Goal: Check status: Check status

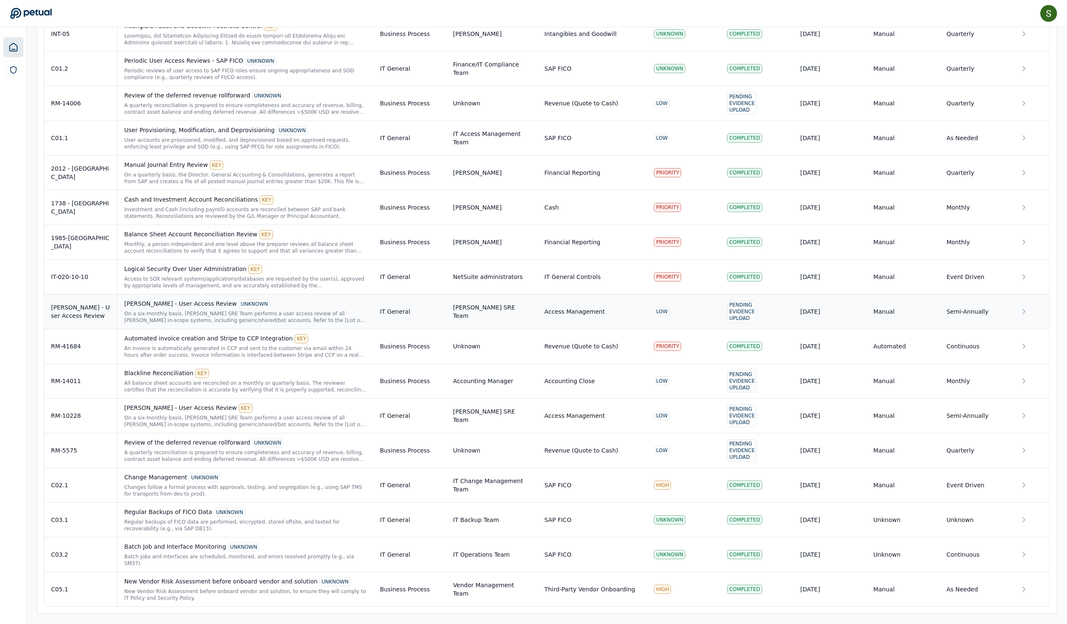
scroll to position [1388, 0]
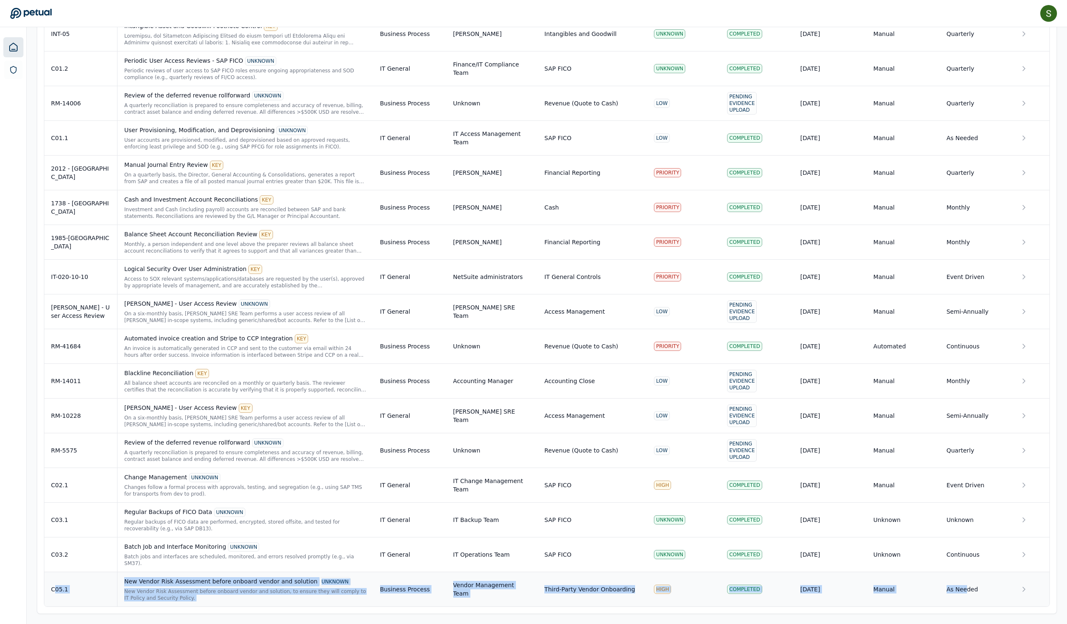
drag, startPoint x: 64, startPoint y: 573, endPoint x: 972, endPoint y: 576, distance: 907.8
click at [972, 576] on tr "C05.1 New Vendor Risk Assessment before onboard vendor and solution UNKNOWN New…" at bounding box center [546, 589] width 1005 height 35
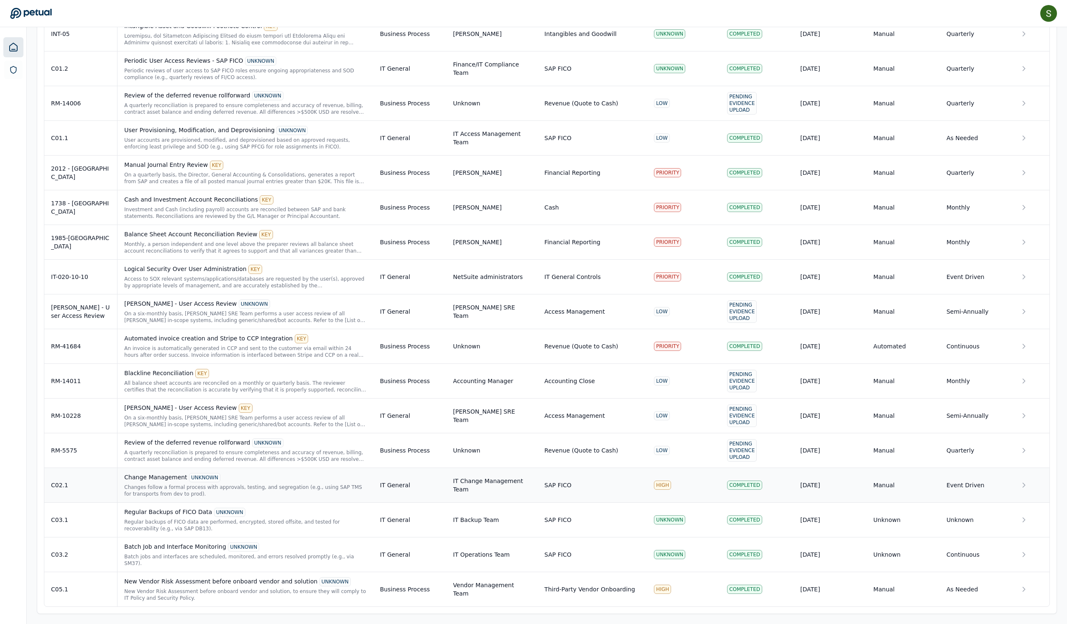
scroll to position [1388, 0]
click at [84, 585] on div "C05.1" at bounding box center [80, 589] width 59 height 8
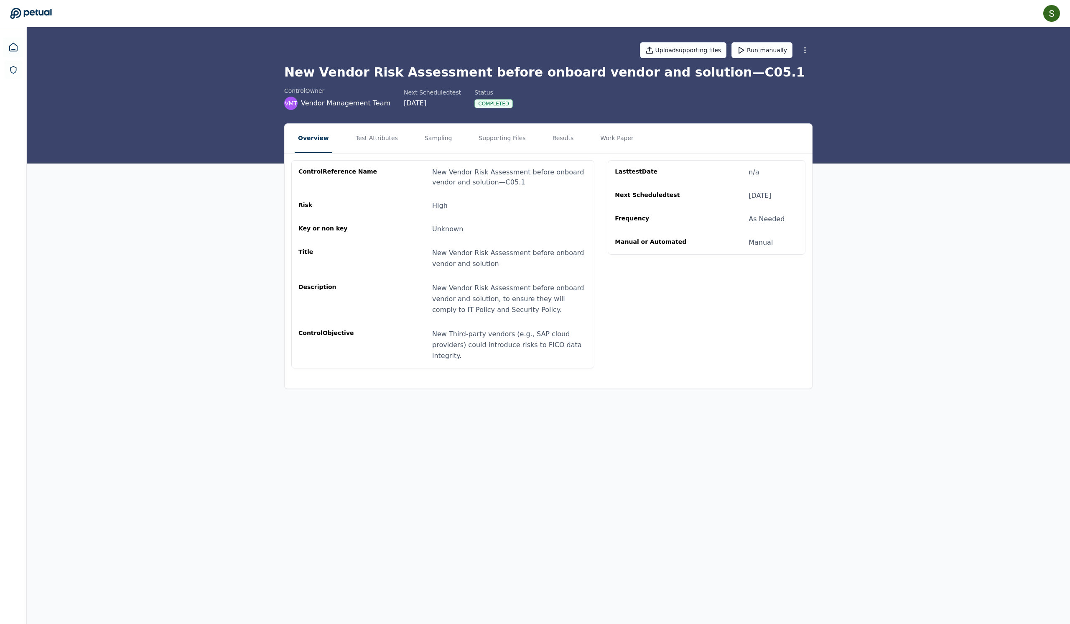
click at [617, 375] on div "control Reference Name New Vendor Risk Assessment before onboard vendor and sol…" at bounding box center [548, 264] width 527 height 222
click at [577, 153] on button "Results" at bounding box center [563, 138] width 28 height 29
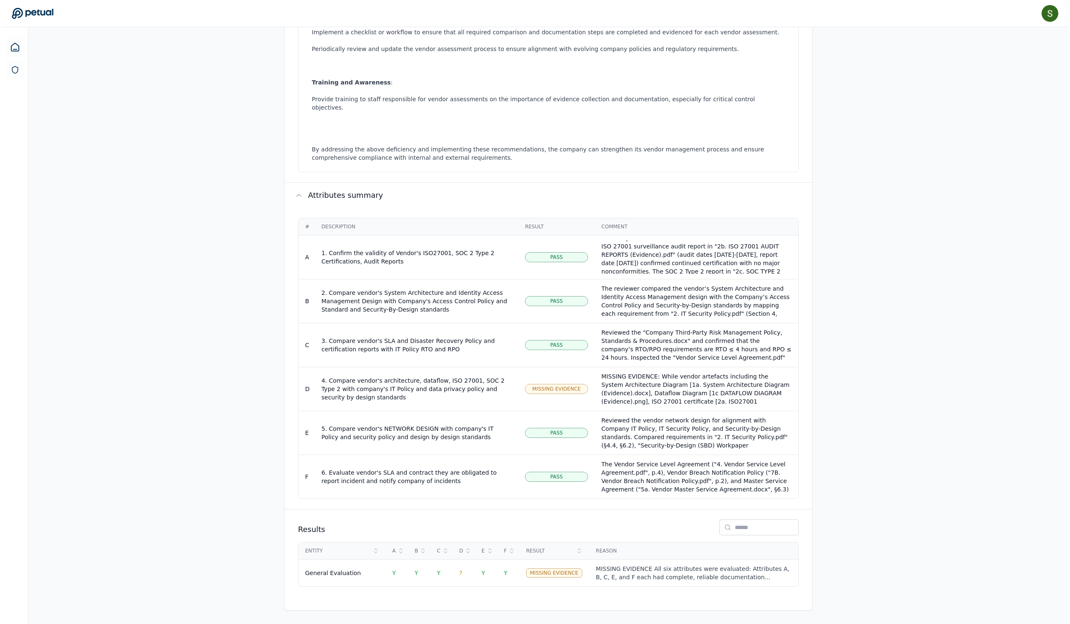
scroll to position [665, 0]
click at [699, 372] on div "MISSING EVIDENCE: While vendor artefacts including the System Architecture Diag…" at bounding box center [695, 430] width 190 height 117
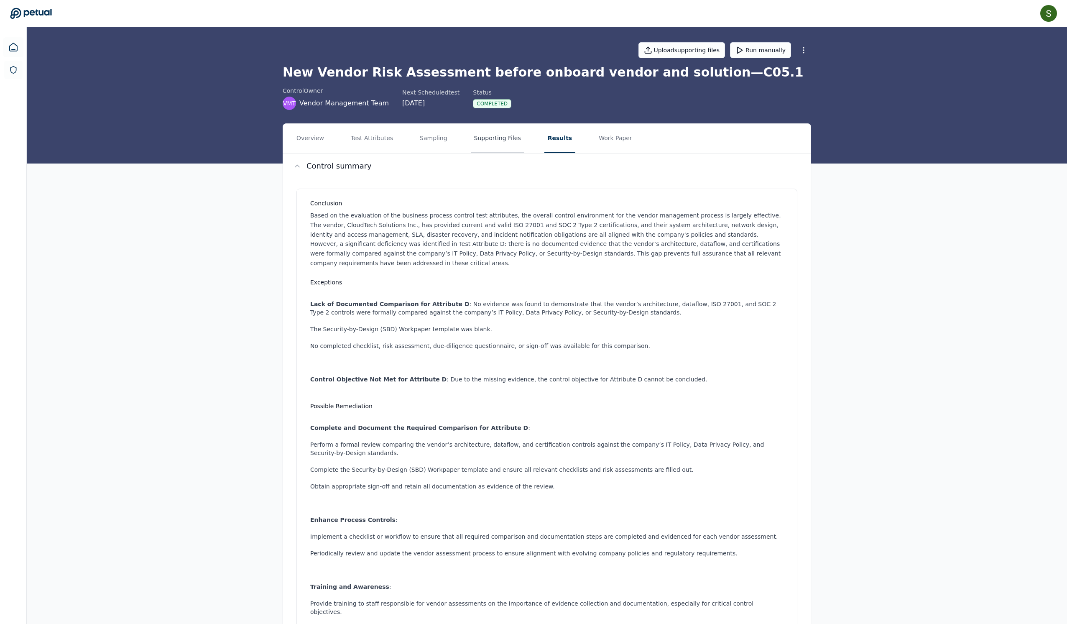
click at [509, 153] on button "Supporting Files" at bounding box center [497, 138] width 53 height 29
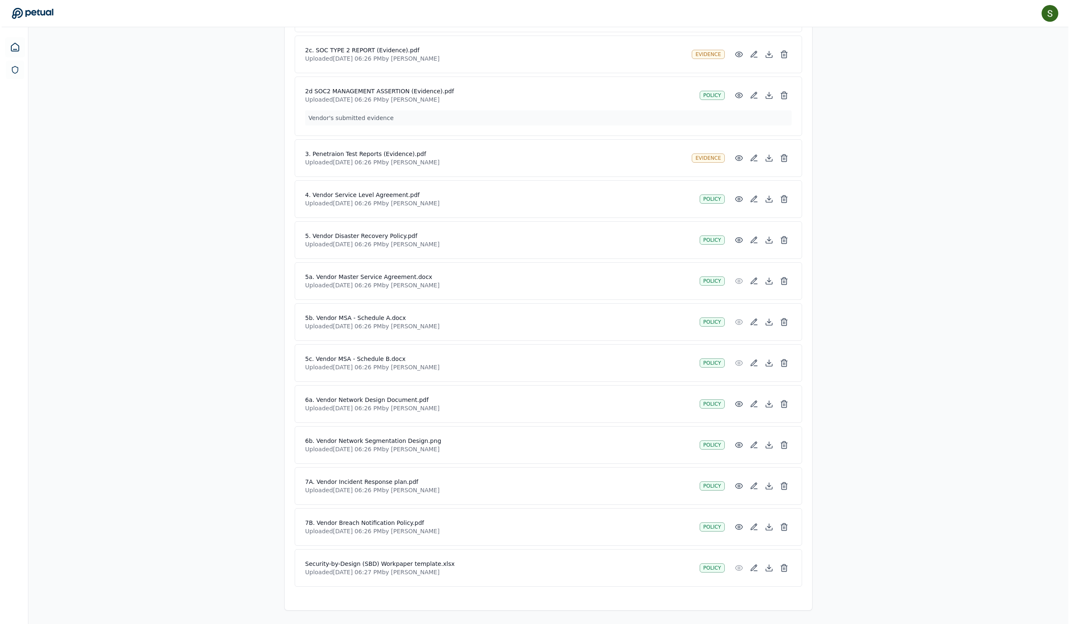
scroll to position [714, 0]
click at [787, 563] on icon at bounding box center [782, 567] width 8 height 8
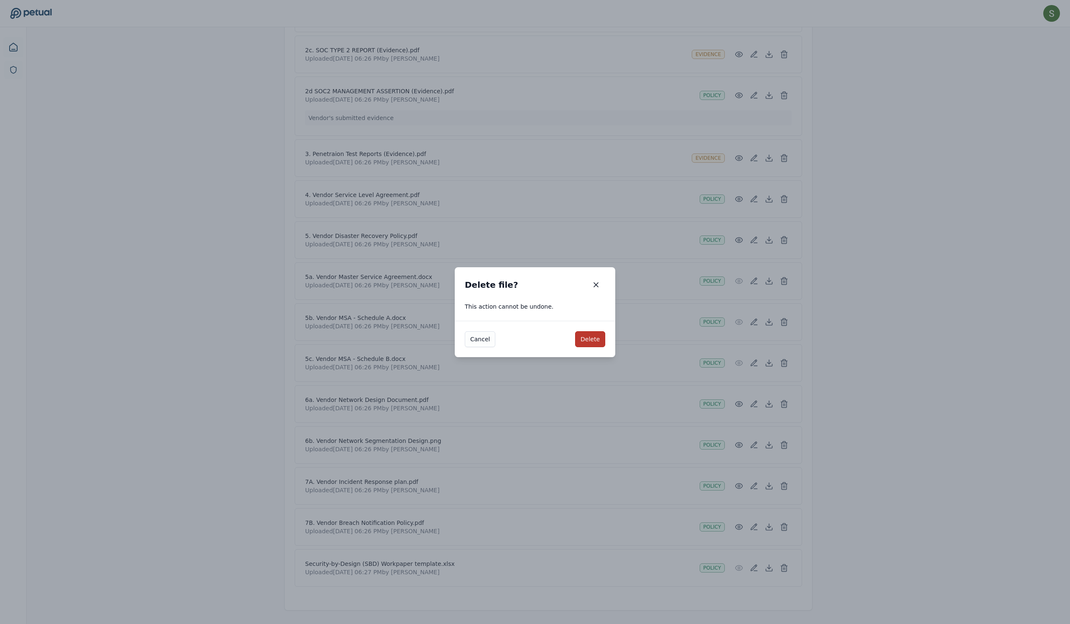
click at [604, 344] on button "Delete" at bounding box center [590, 339] width 30 height 16
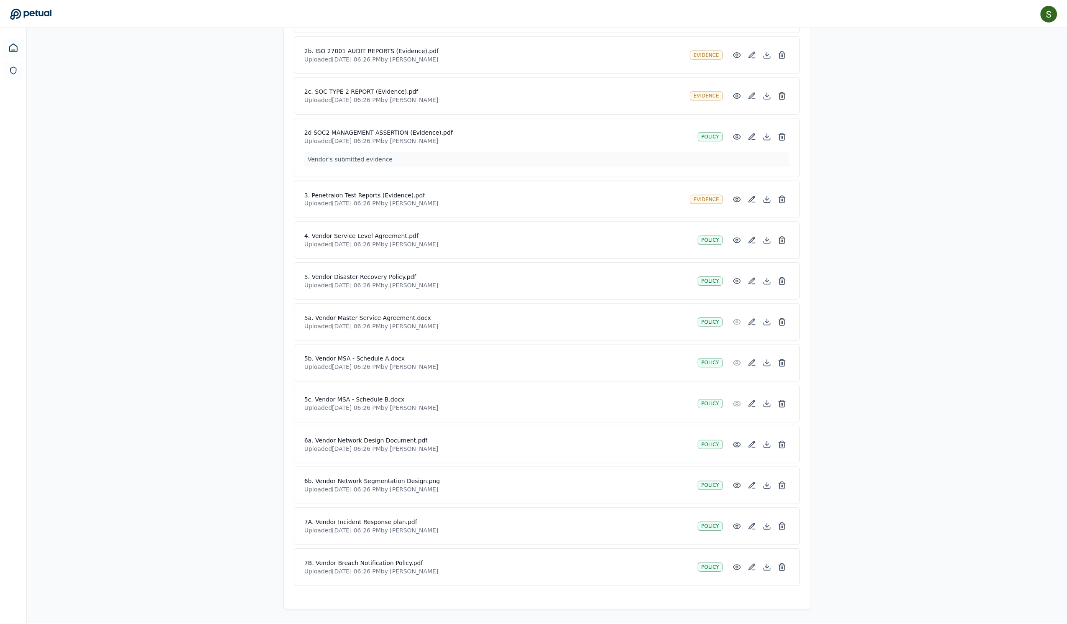
scroll to position [668, 0]
click at [916, 271] on div "Overview Test Attributes Sampling Supporting Files Results Work Paper Drag and …" at bounding box center [547, 113] width 1040 height 1022
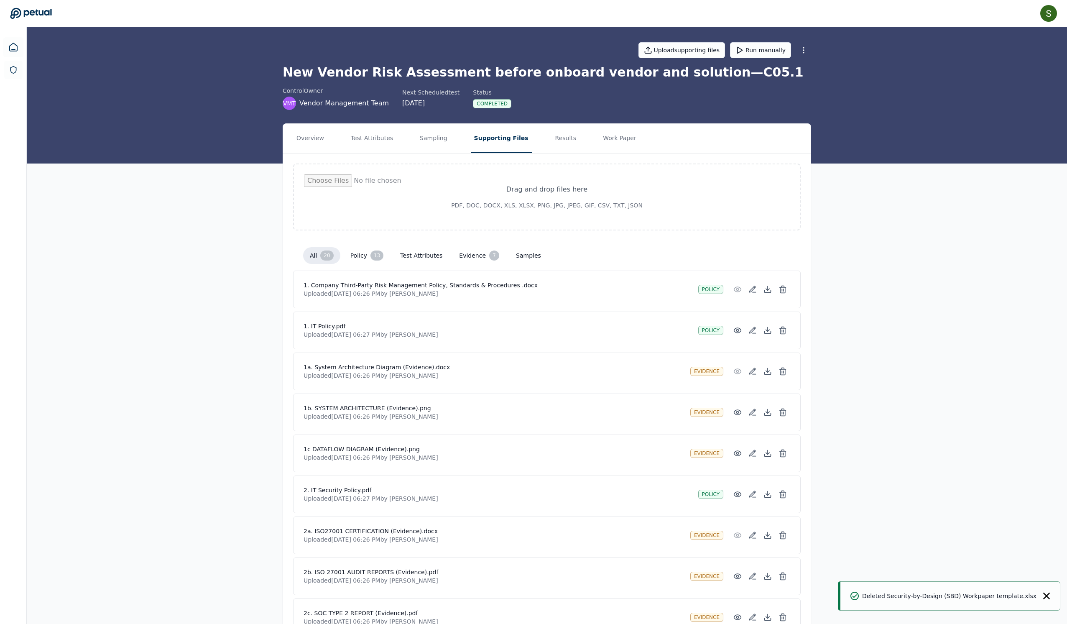
scroll to position [0, 0]
click at [791, 55] on button "Run manually" at bounding box center [760, 50] width 61 height 16
click at [580, 148] on button "Results" at bounding box center [566, 138] width 28 height 29
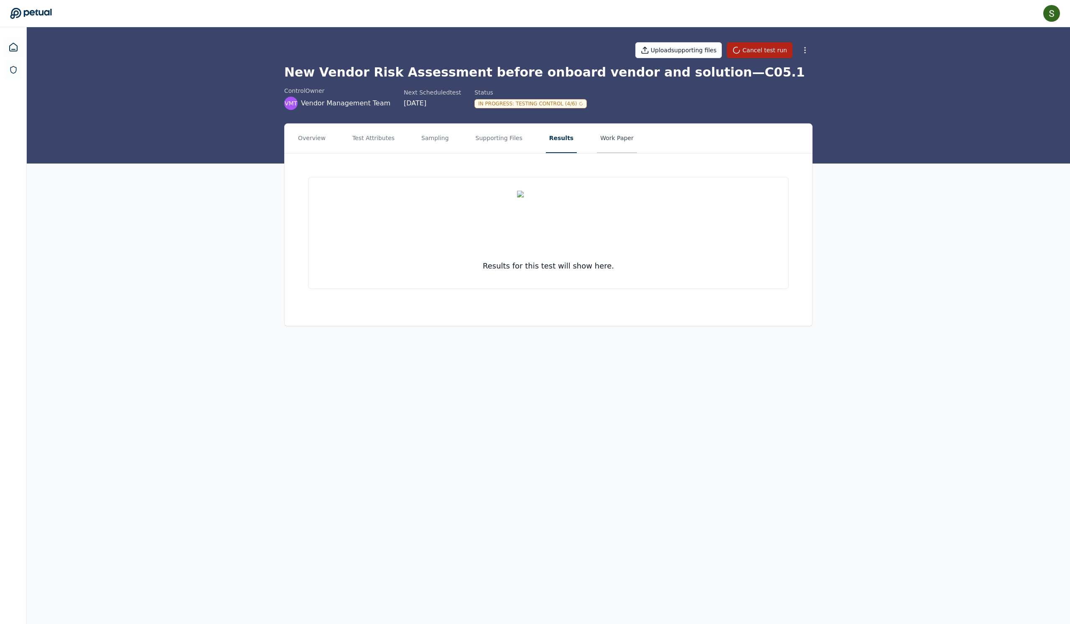
click at [637, 150] on button "Work Paper" at bounding box center [617, 138] width 40 height 29
click at [574, 153] on button "Results" at bounding box center [560, 138] width 28 height 29
click at [295, 150] on button "Overview" at bounding box center [312, 138] width 34 height 29
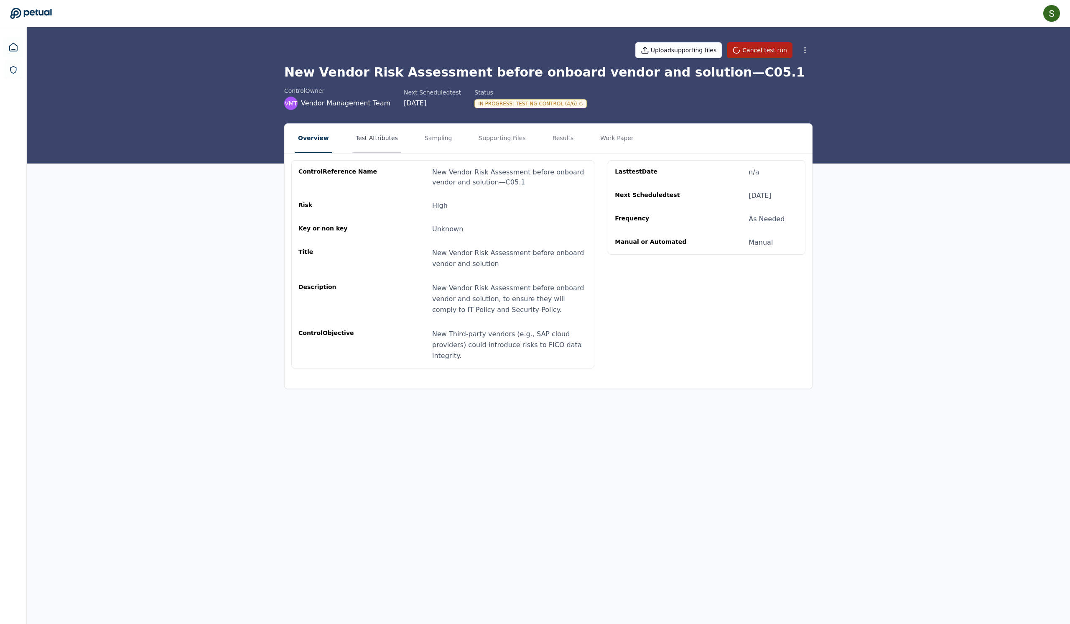
click at [373, 149] on button "Test Attributes" at bounding box center [376, 138] width 49 height 29
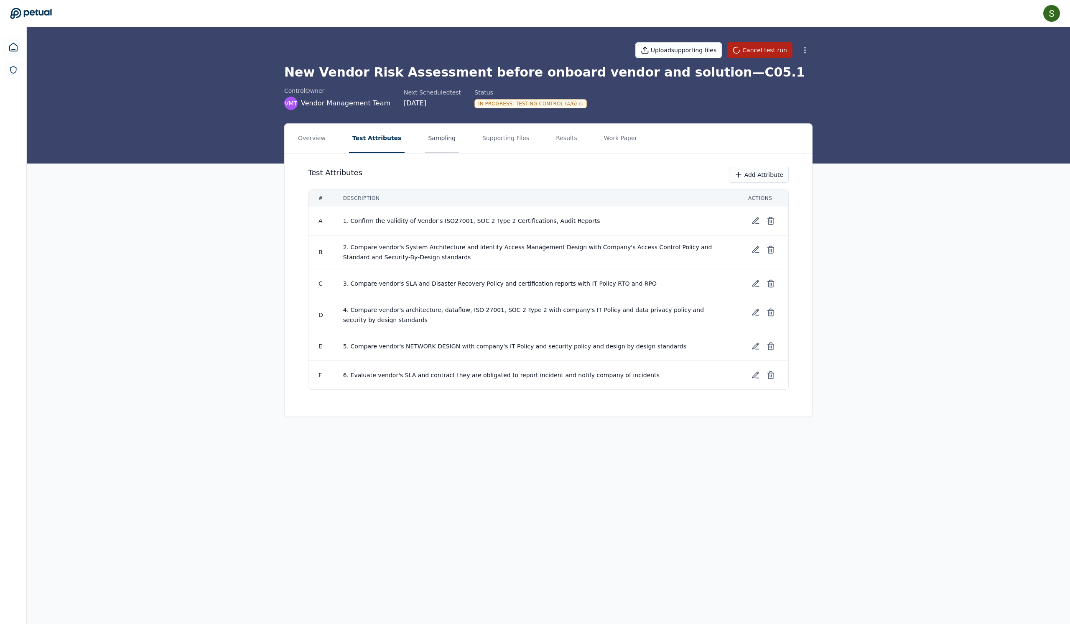
click at [441, 150] on button "Sampling" at bounding box center [442, 138] width 34 height 29
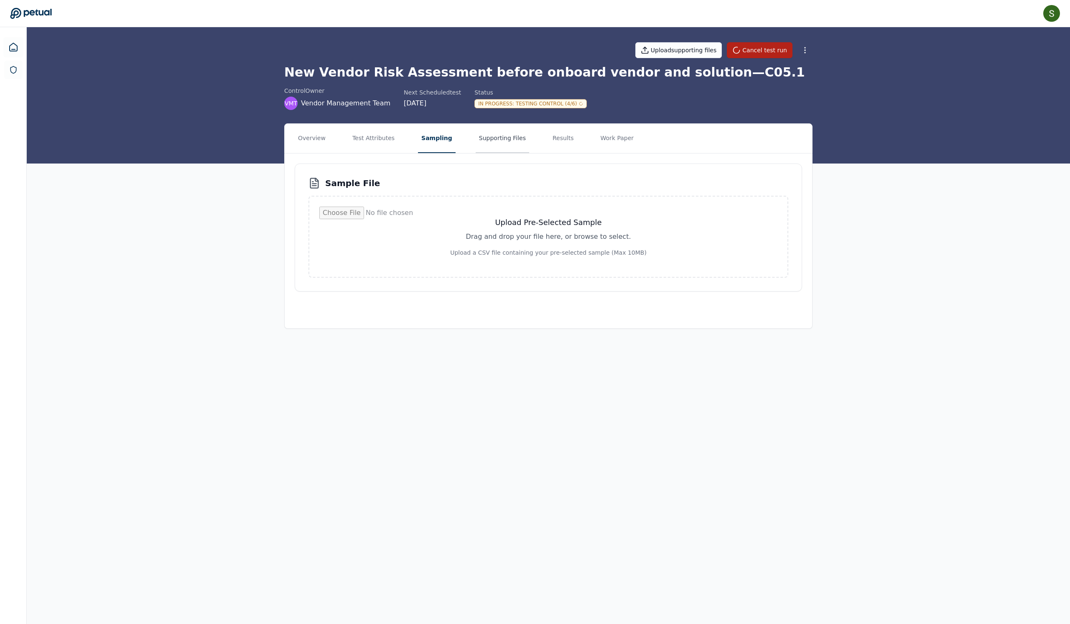
click at [510, 152] on button "Supporting Files" at bounding box center [502, 138] width 53 height 29
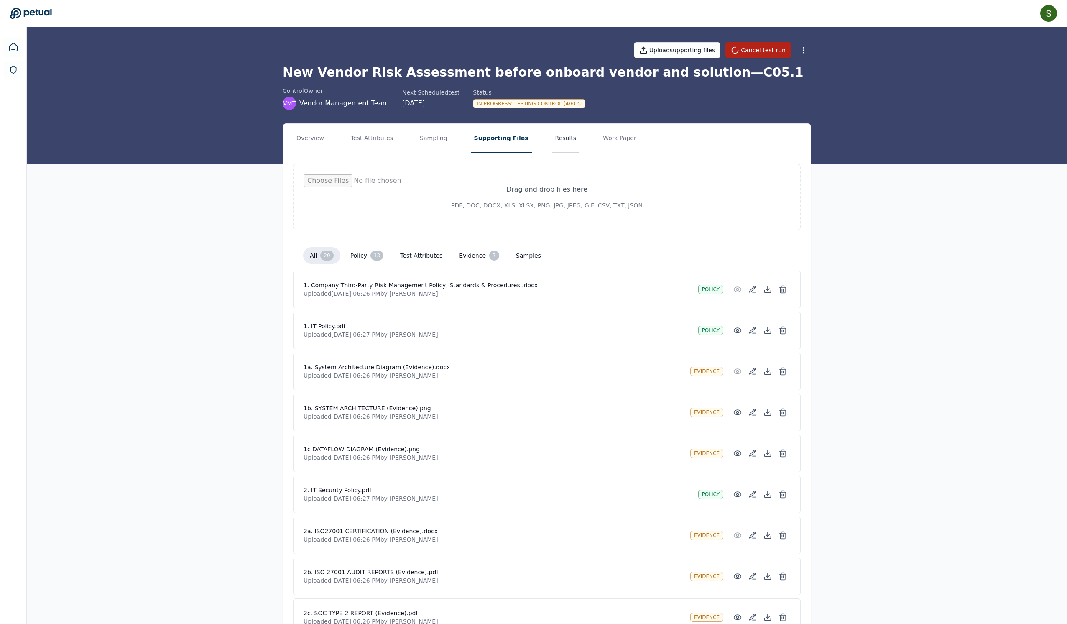
click at [580, 153] on button "Results" at bounding box center [566, 138] width 28 height 29
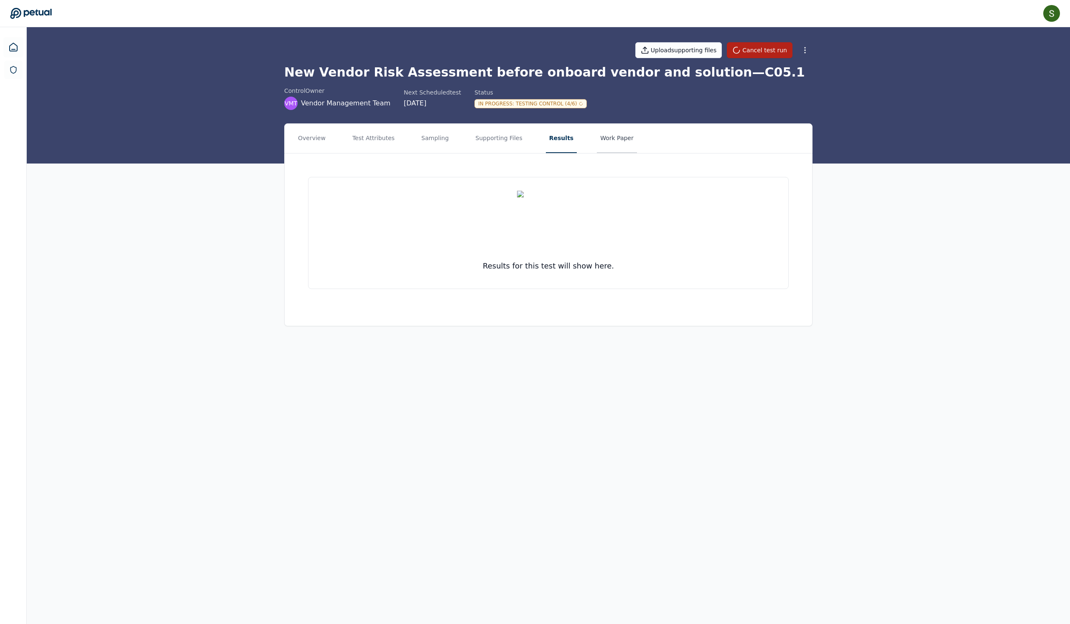
click at [637, 153] on button "Work Paper" at bounding box center [617, 138] width 40 height 29
click at [525, 148] on button "Supporting Files" at bounding box center [498, 138] width 53 height 29
